Goal: Transaction & Acquisition: Purchase product/service

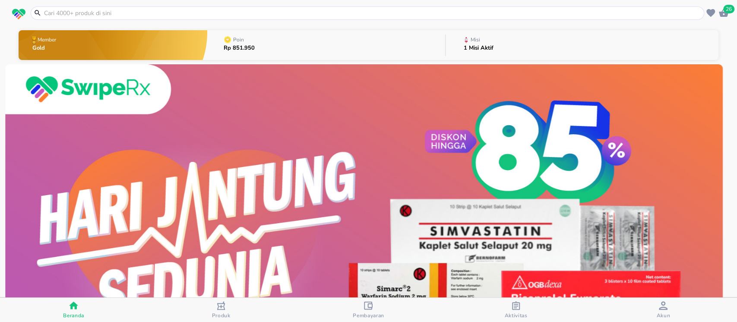
click at [724, 16] on icon "button" at bounding box center [722, 13] width 9 height 8
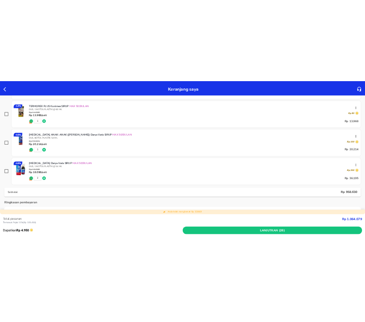
scroll to position [766, 0]
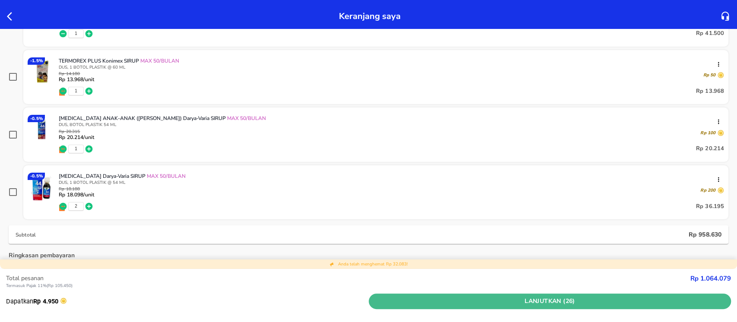
click at [571, 299] on span "Lanjutkan (26)" at bounding box center [550, 301] width 356 height 11
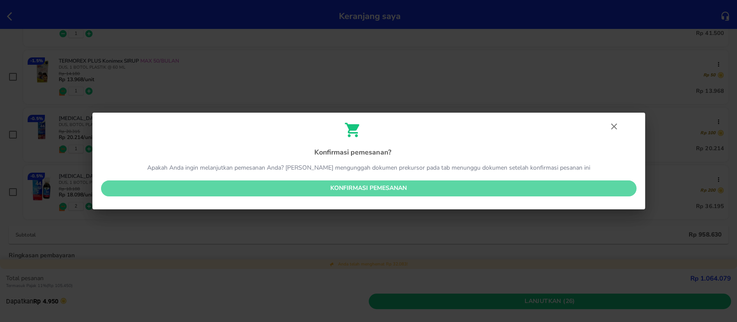
click at [543, 192] on span "Konfirmasi pemesanan" at bounding box center [368, 188] width 521 height 11
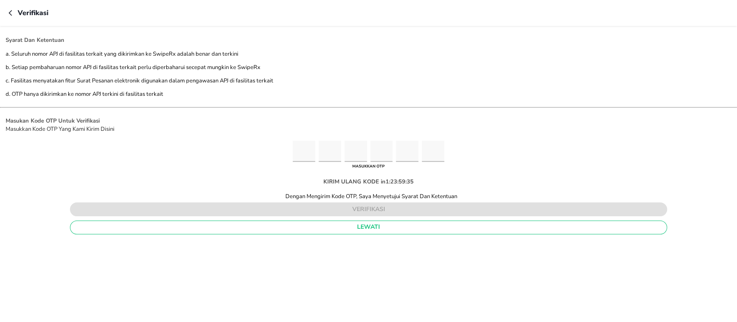
click at [305, 144] on input "Please enter OTP character 1" at bounding box center [304, 151] width 22 height 21
type input "2"
type input "1"
type input "2"
type input "9"
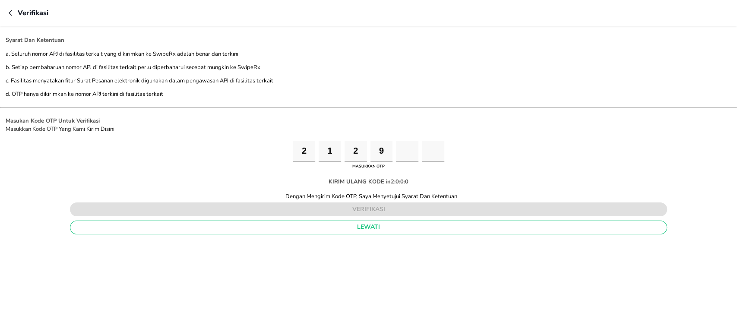
type input "8"
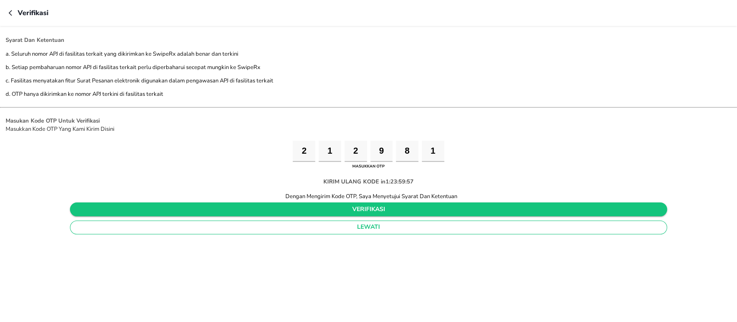
type input "1"
click at [416, 206] on span "verifikasi" at bounding box center [368, 209] width 583 height 11
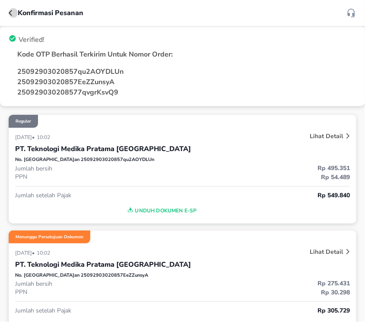
click at [11, 9] on button "button" at bounding box center [13, 13] width 9 height 10
